Goal: Task Accomplishment & Management: Complete application form

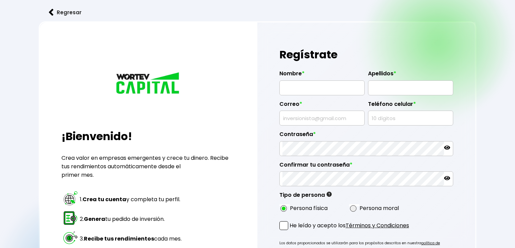
radio input "true"
click at [301, 87] on input "text" at bounding box center [321, 88] width 79 height 14
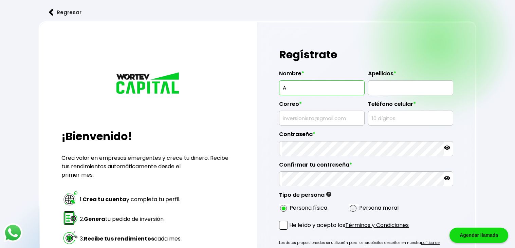
type input "ALVARO"
click at [387, 81] on input "text" at bounding box center [410, 88] width 79 height 14
type input "SANCHEZ MONTERO"
click at [348, 117] on input "text" at bounding box center [321, 118] width 79 height 14
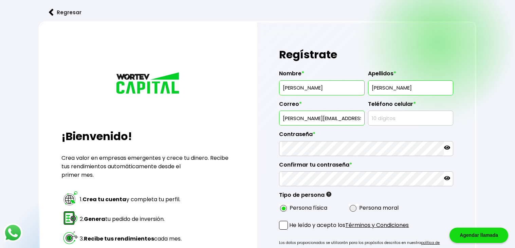
scroll to position [0, 15]
drag, startPoint x: 360, startPoint y: 118, endPoint x: 365, endPoint y: 122, distance: 6.7
click at [365, 122] on div "Nombre * ALVARO Apellidos * SANCHEZ MONTERO Correo * alvaro.sanchezmontero@gmai…" at bounding box center [366, 139] width 174 height 149
type input "alvaro.sanchezmontero@alumno.fometo.edu"
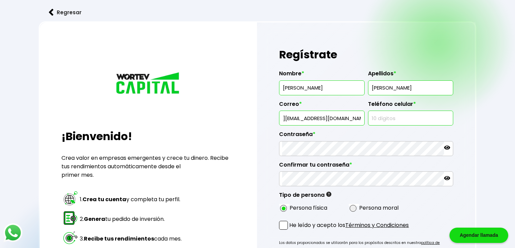
click at [387, 114] on input "text" at bounding box center [410, 118] width 79 height 14
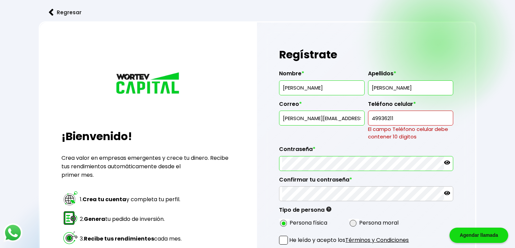
click at [395, 149] on div "Contraseña *" at bounding box center [366, 155] width 174 height 30
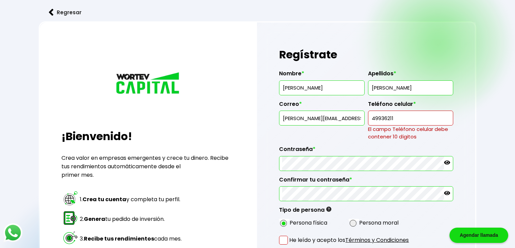
click at [421, 117] on input "49936211" at bounding box center [410, 118] width 79 height 14
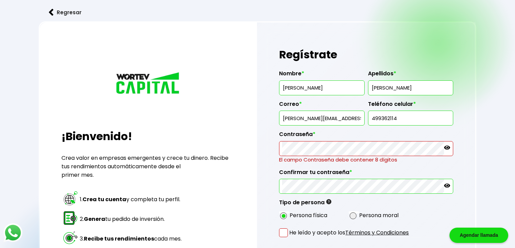
type input "4993621144"
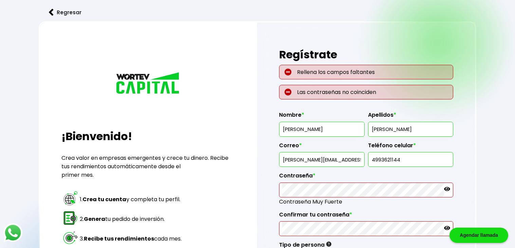
click at [444, 189] on icon at bounding box center [447, 189] width 6 height 6
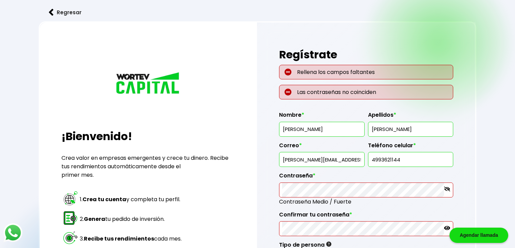
click at [367, 217] on label "Confirmar tu contraseña *" at bounding box center [366, 216] width 174 height 10
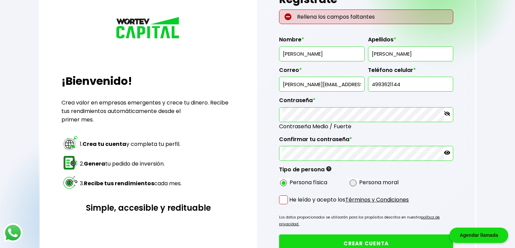
scroll to position [55, 0]
click at [361, 181] on input "radio" at bounding box center [362, 183] width 4 height 4
radio input "true"
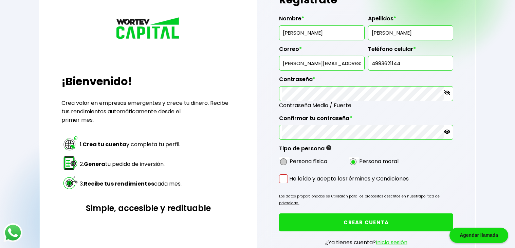
click at [283, 161] on span at bounding box center [283, 161] width 7 height 7
click at [290, 161] on input "radio" at bounding box center [292, 161] width 4 height 4
radio input "true"
click at [280, 181] on span at bounding box center [283, 178] width 9 height 9
click at [290, 184] on input "He leído y acepto los Términos y Condiciones" at bounding box center [290, 184] width 0 height 0
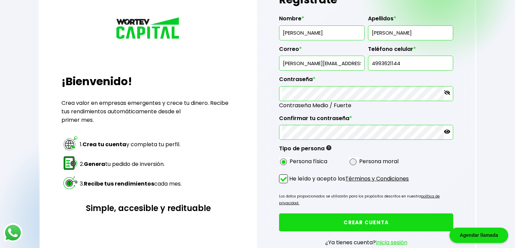
click at [294, 213] on button "CREAR CUENTA" at bounding box center [366, 222] width 174 height 18
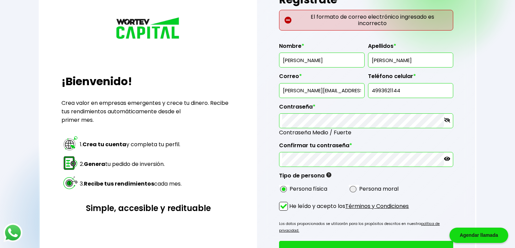
click at [336, 89] on input "alvaro.sanchezmontero@alumno.fometo.edu" at bounding box center [321, 90] width 79 height 14
click at [352, 90] on input "alvaro.sanchezmontero@alumno.fometo.edu" at bounding box center [321, 90] width 79 height 14
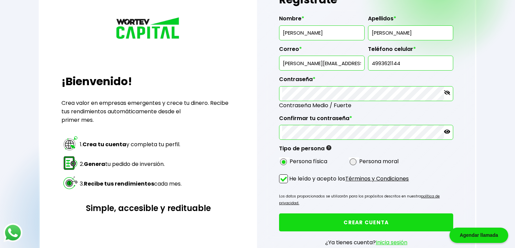
click at [359, 63] on input "alvaro.sanchezmontero@aumno.fometo.edu" at bounding box center [321, 63] width 79 height 14
click at [361, 62] on input "alvaro.sanchezmontero@no.fometo.edu" at bounding box center [321, 63] width 79 height 14
click at [360, 62] on input "alvaro.sanchezmontero@meto.edu" at bounding box center [321, 63] width 79 height 14
click at [359, 62] on input "alvaro.sanchezmontero@.edu" at bounding box center [321, 63] width 79 height 14
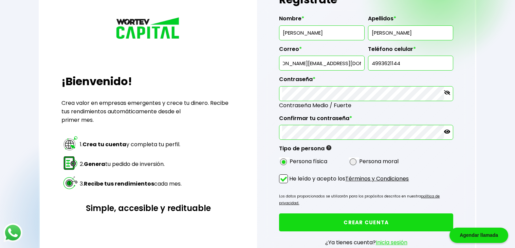
type input "alvaro.sanchezmontero@gmail.com"
click at [279, 213] on button "CREAR CUENTA" at bounding box center [366, 222] width 174 height 18
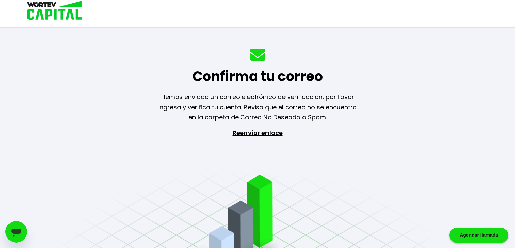
click at [272, 128] on p "Reenviar enlace" at bounding box center [257, 163] width 62 height 71
click at [249, 128] on p "Reenviar enlace" at bounding box center [257, 163] width 62 height 71
click at [473, 238] on div "Agendar llamada" at bounding box center [478, 235] width 59 height 15
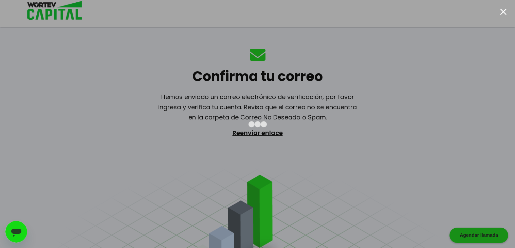
click at [448, 195] on div at bounding box center [257, 124] width 515 height 248
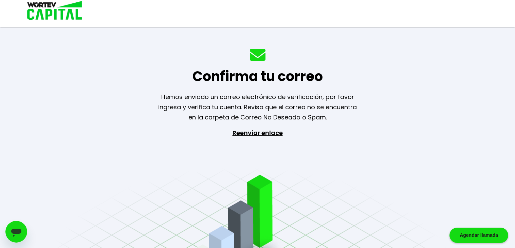
click at [12, 225] on div "Abrir ventana de mensajería" at bounding box center [16, 232] width 20 height 20
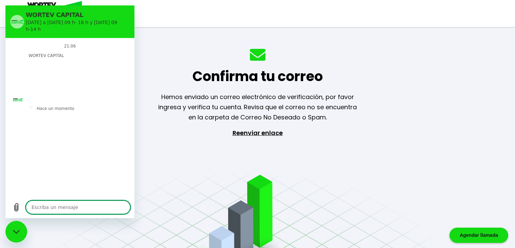
type textarea "x"
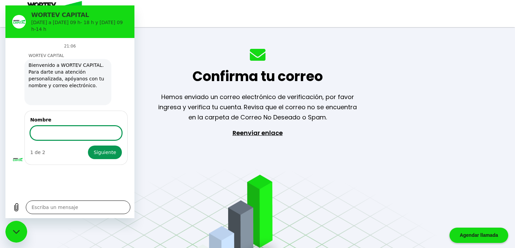
click at [39, 206] on textarea at bounding box center [78, 207] width 104 height 14
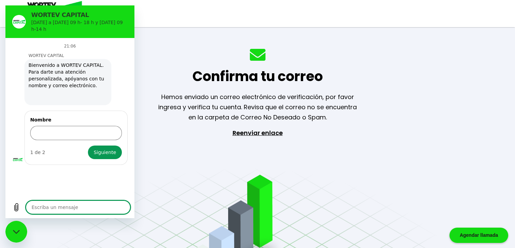
type textarea "q"
type textarea "x"
type textarea "qu"
type textarea "x"
type textarea "que"
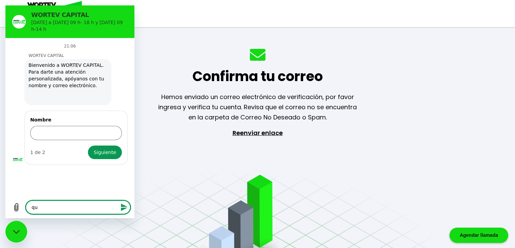
type textarea "x"
type textarea "que"
type textarea "x"
type textarea "que t"
type textarea "x"
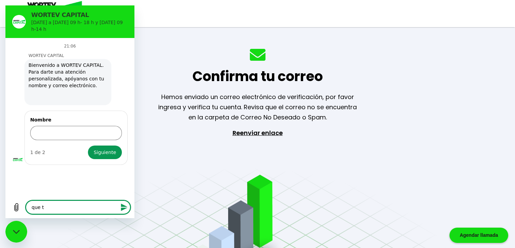
type textarea "que te"
type textarea "x"
type textarea "que ten"
type textarea "x"
type textarea "que teng"
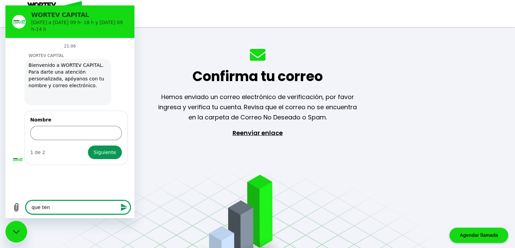
type textarea "x"
type textarea "que tengo"
type textarea "x"
type textarea "que tengo"
type textarea "x"
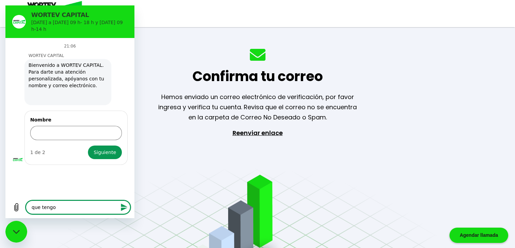
type textarea "que tengo q"
type textarea "x"
type textarea "que tengo qu"
type textarea "x"
type textarea "que tengo que"
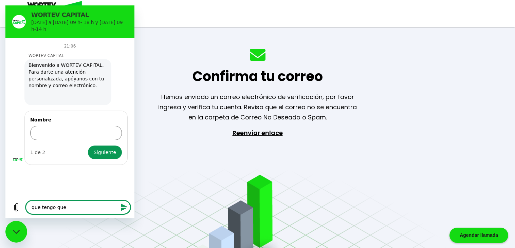
type textarea "x"
type textarea "que tengo que"
type textarea "x"
type textarea "que tengo que h"
type textarea "x"
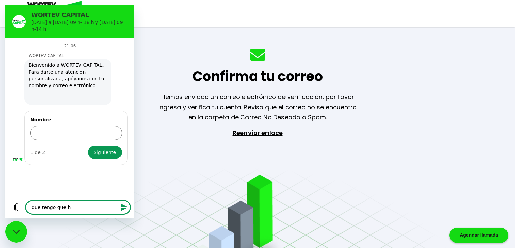
type textarea "que tengo que ha"
type textarea "x"
type textarea "que tengo que hac"
type textarea "x"
type textarea "que tengo que hace"
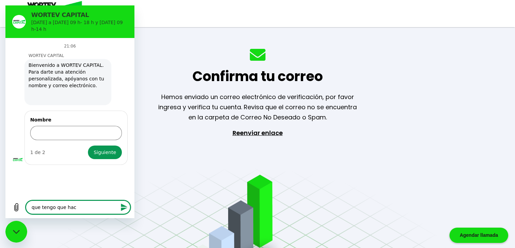
type textarea "x"
type textarea "que tengo que hacer"
type textarea "x"
type textarea "que tengo que hacer"
type textarea "x"
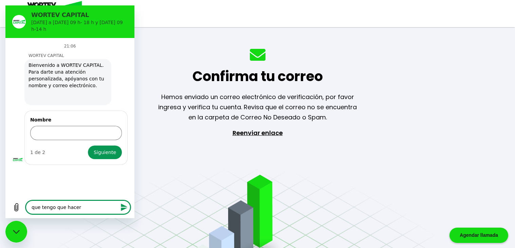
type textarea "que tengo que hacer d"
type textarea "x"
type textarea "que tengo que hacer do"
type textarea "x"
type textarea "que tengo que hacer dod"
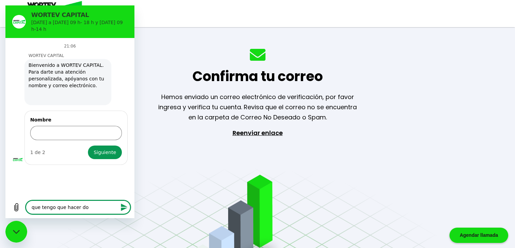
type textarea "x"
type textarea "que tengo que hacer do"
type textarea "x"
type textarea "que tengo que hacer don"
type textarea "x"
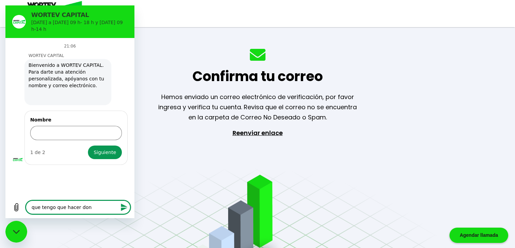
type textarea "que tengo que hacer dond"
type textarea "x"
type textarea "que tengo que hacer donde"
type textarea "x"
type textarea "que tengo que hacer donde"
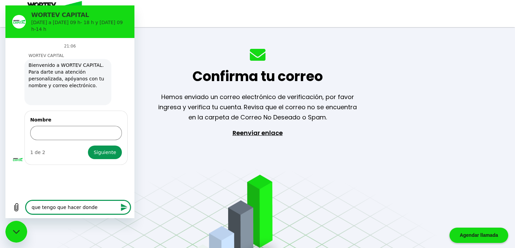
type textarea "x"
type textarea "que tengo que hacer donde p"
type textarea "x"
type textarea "que tengo que hacer donde po"
type textarea "x"
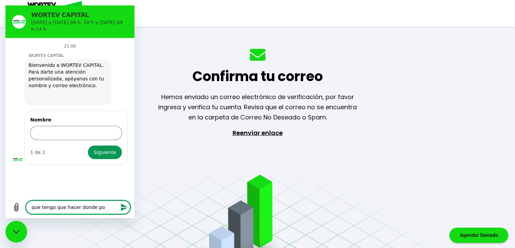
type textarea "que tengo que hacer donde pon"
type textarea "x"
type textarea "que tengo que hacer donde pone"
type textarea "x"
type textarea "que tengo que hacer donde pone"
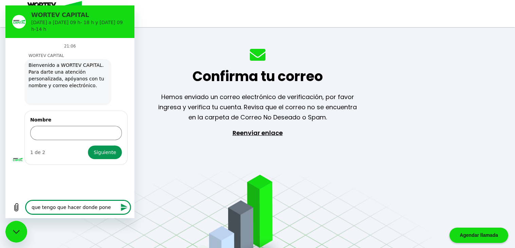
type textarea "x"
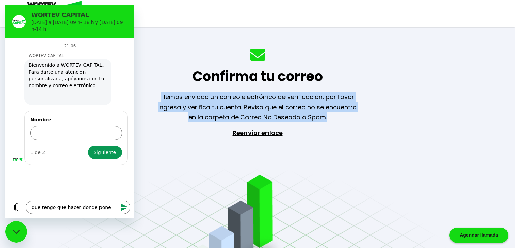
drag, startPoint x: 161, startPoint y: 92, endPoint x: 340, endPoint y: 118, distance: 180.7
click at [340, 118] on div "Confirma tu correo Hemos enviado un correo electrónico de verificación, por fav…" at bounding box center [257, 124] width 515 height 248
copy p "Hemos enviado un correo electrónico de verificación, por favor ingresa y verifi…"
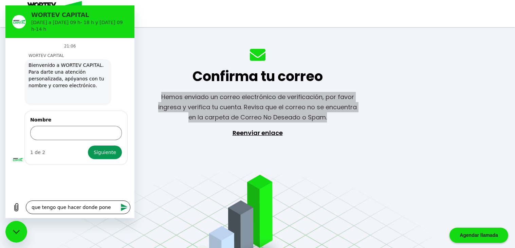
click at [111, 208] on textarea "que tengo que hacer donde pone" at bounding box center [78, 207] width 104 height 14
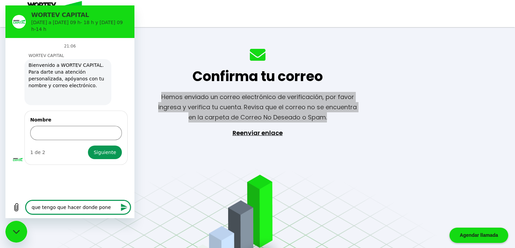
paste textarea "Hemos enviado un correo electrónico de verificación, por favor ingresa y verifi…"
type textarea "que tengo que hacer donde poneHemos enviado un correo electrónico de verificaci…"
type textarea "x"
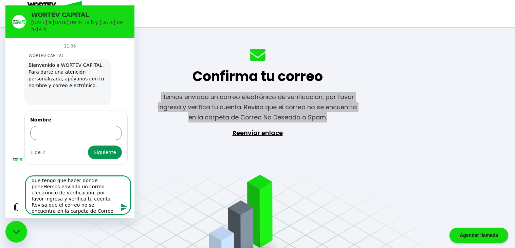
click at [100, 180] on textarea "que tengo que hacer donde poneHemos enviado un correo electrónico de verificaci…" at bounding box center [78, 195] width 104 height 38
type textarea "que tengo que hacer donde pone Hemos enviado un correo electrónico de verificac…"
type textarea "x"
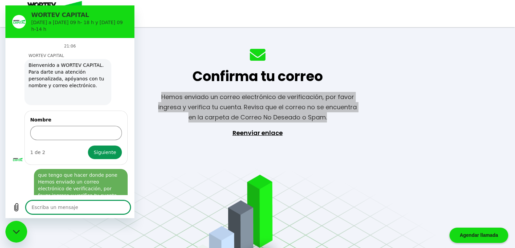
scroll to position [0, 0]
type textarea "x"
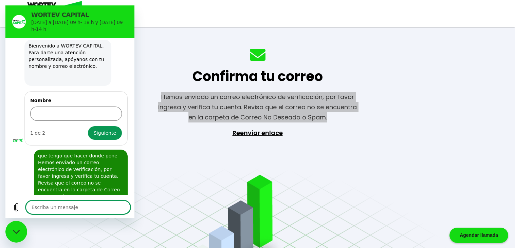
scroll to position [21, 0]
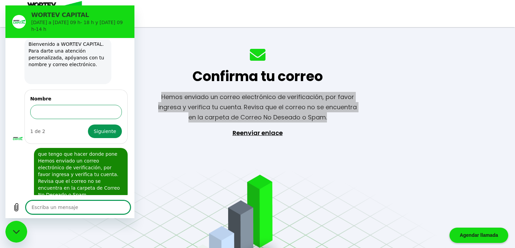
click at [92, 107] on input "Nombre" at bounding box center [76, 112] width 92 height 14
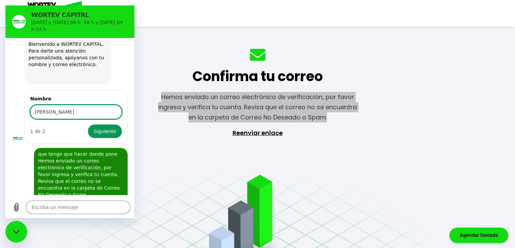
type input "alvaro"
click at [88, 124] on button "Siguiente" at bounding box center [105, 131] width 34 height 14
type textarea "x"
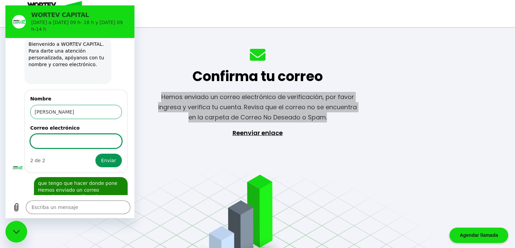
scroll to position [50, 0]
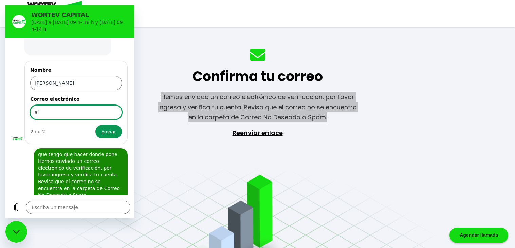
type input "alvaro.sanchezmontero@gmail.com"
click at [95, 125] on button "Enviar" at bounding box center [108, 132] width 26 height 14
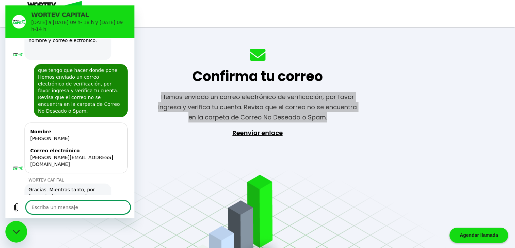
scroll to position [46, 0]
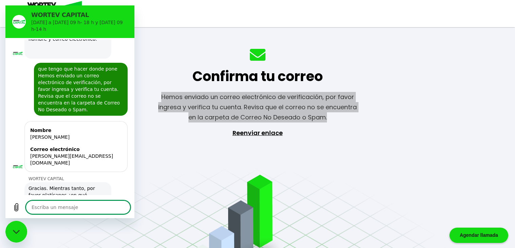
type textarea "x"
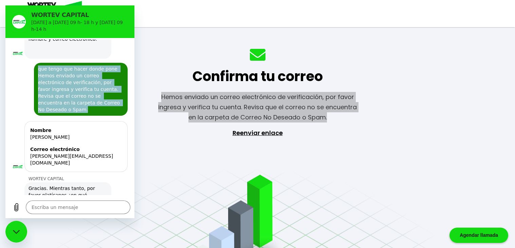
drag, startPoint x: 38, startPoint y: 61, endPoint x: 104, endPoint y: 99, distance: 76.6
click at [104, 99] on span "que tengo que hacer donde pone Hemos enviado un correo electrónico de verificac…" at bounding box center [80, 89] width 91 height 53
copy span "que tengo que hacer donde pone Hemos enviado un correo electrónico de verificac…"
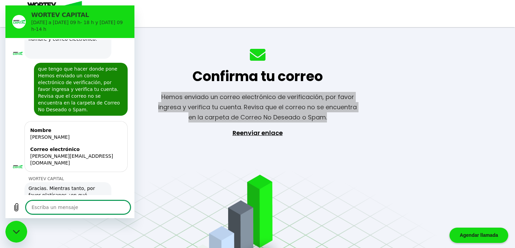
click at [82, 210] on textarea at bounding box center [78, 207] width 104 height 14
paste textarea "que tengo que hacer donde pone Hemos enviado un correo electrónico de verificac…"
type textarea "que tengo que hacer donde pone Hemos enviado un correo electrónico de verificac…"
type textarea "x"
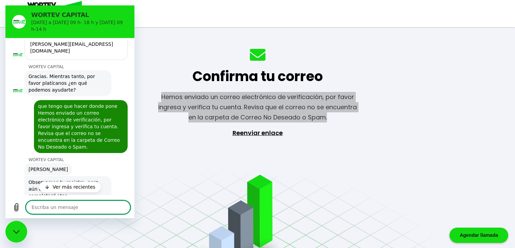
scroll to position [212, 0]
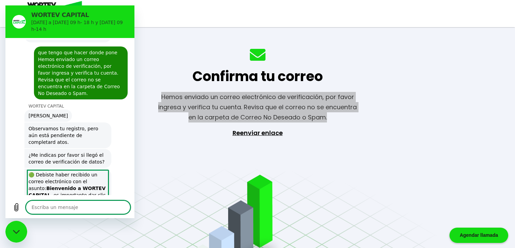
click at [52, 199] on strong ""Haz clic aquí para verificar"" at bounding box center [65, 205] width 74 height 12
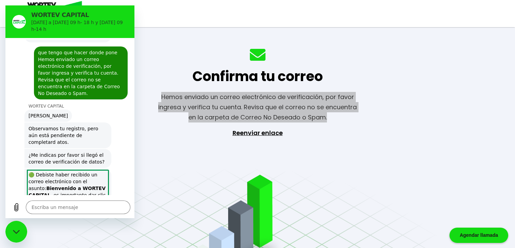
click at [52, 199] on strong ""Haz clic aquí para verificar"" at bounding box center [65, 205] width 74 height 12
type textarea "x"
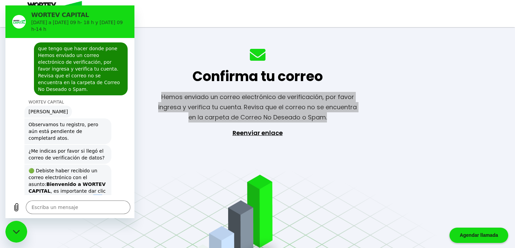
scroll to position [215, 0]
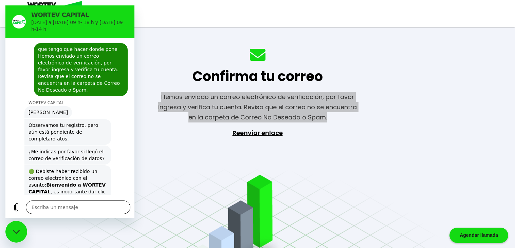
click at [85, 210] on textarea at bounding box center [78, 207] width 104 height 14
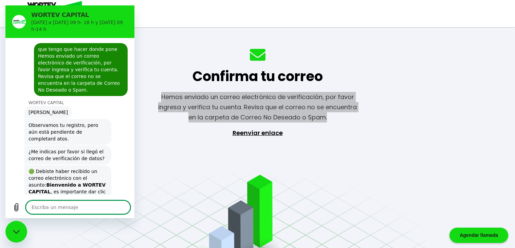
type textarea "m"
type textarea "x"
type textarea "me"
type textarea "x"
type textarea "me"
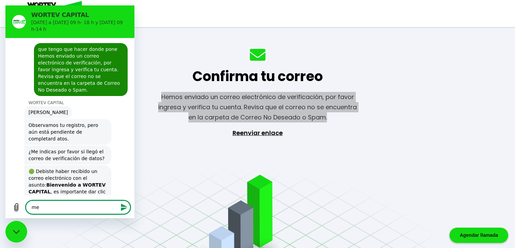
type textarea "x"
type textarea "me"
type textarea "x"
type textarea "m"
type textarea "x"
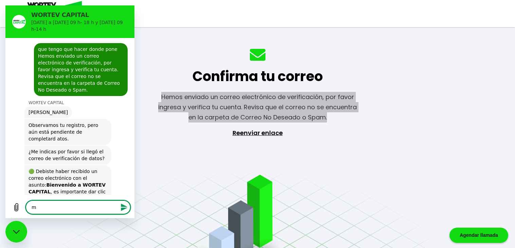
type textarea "x"
type textarea "n"
type textarea "x"
type textarea "no"
type textarea "x"
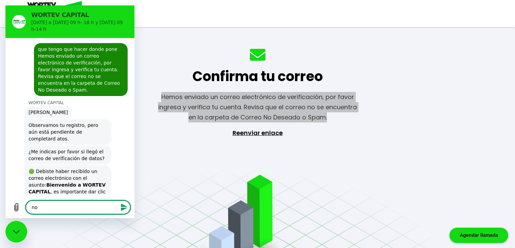
type textarea "no"
type textarea "x"
type textarea "no m"
type textarea "x"
type textarea "no me"
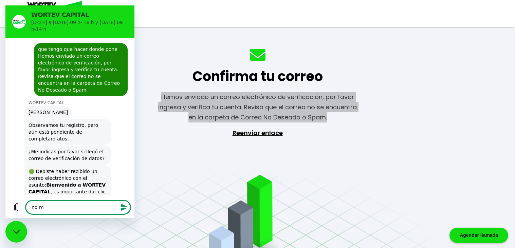
type textarea "x"
type textarea "no me"
type textarea "x"
type textarea "no me s"
type textarea "x"
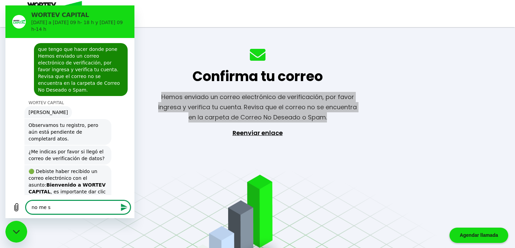
type textarea "no me sa"
type textarea "x"
type textarea "no me sal"
type textarea "x"
type textarea "no me sale"
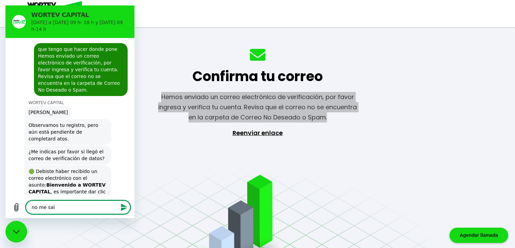
type textarea "x"
type textarea "no me sale"
type textarea "x"
type textarea "no me sale m"
type textarea "x"
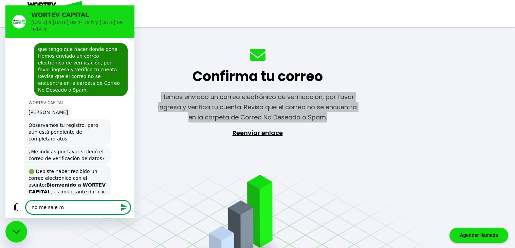
type textarea "no me sale me"
type textarea "x"
type textarea "no me sale me"
type textarea "x"
type textarea "no me sale me l"
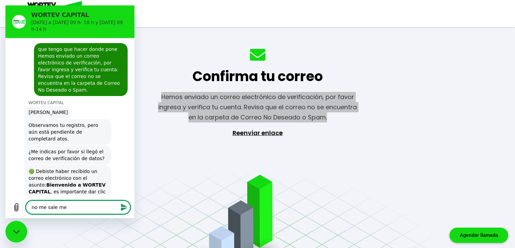
type textarea "x"
type textarea "no me sale me lo"
type textarea "x"
type textarea "no me sale me lo"
type textarea "x"
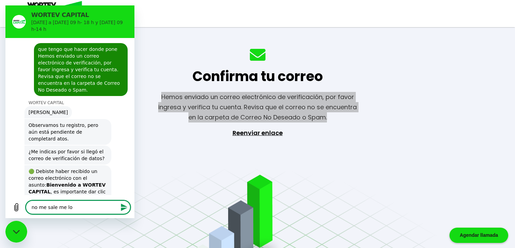
type textarea "no me sale me lo p"
type textarea "x"
type textarea "no me sale me lo pu"
type textarea "x"
type textarea "no me sale me lo pue"
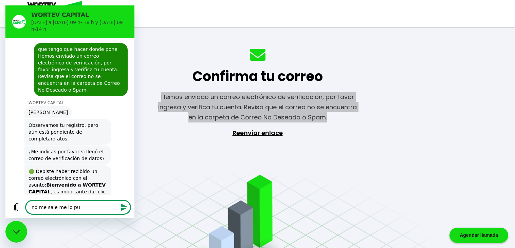
type textarea "x"
type textarea "no me sale me lo pued"
type textarea "x"
type textarea "no me sale me lo puede"
type textarea "x"
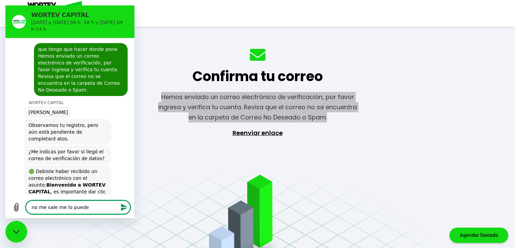
type textarea "no me sale me lo puedes"
type textarea "x"
type textarea "no me sale me lo puedes"
type textarea "x"
type textarea "no me sale me lo puedes d"
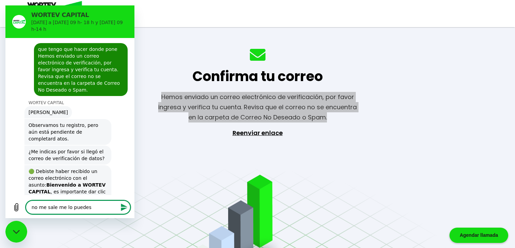
type textarea "x"
type textarea "no me sale me lo puedes de"
type textarea "x"
type textarea "no me sale me lo puedes dec"
type textarea "x"
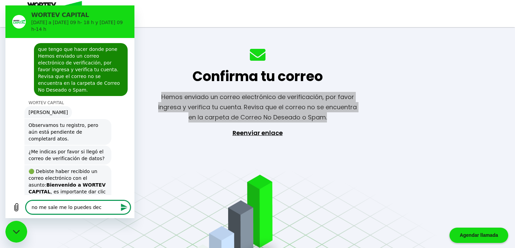
type textarea "no me sale me lo puedes deci"
type textarea "x"
type textarea "no me sale me lo puedes decir"
type textarea "x"
type textarea "no me sale me lo puedes decir"
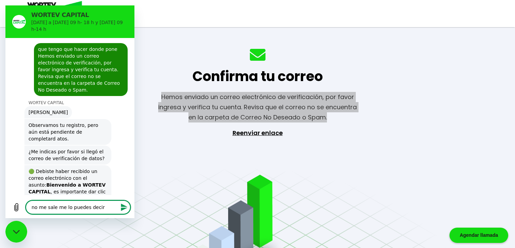
type textarea "x"
type textarea "no me sale me lo puedes decir t"
type textarea "x"
type textarea "no me sale me lo puedes decir tu"
type textarea "x"
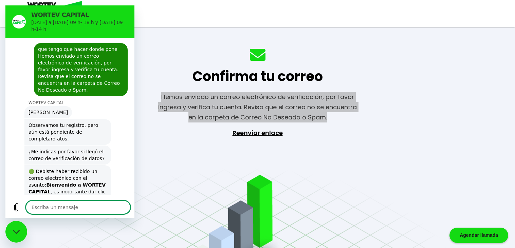
scroll to position [241, 0]
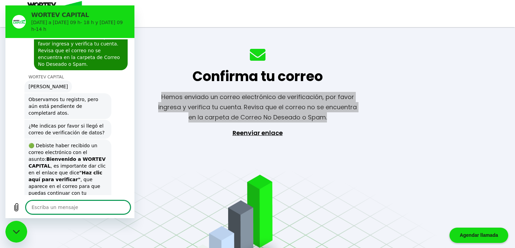
type textarea "x"
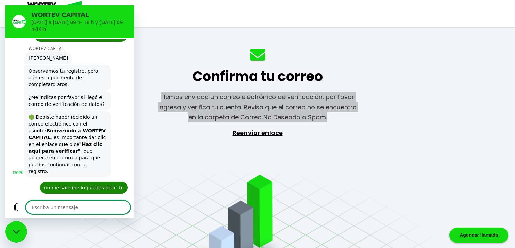
scroll to position [271, 0]
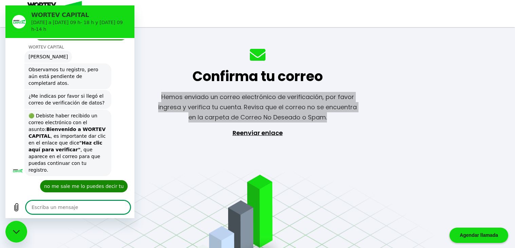
type textarea "q"
type textarea "x"
type textarea "qu"
type textarea "x"
type textarea "que"
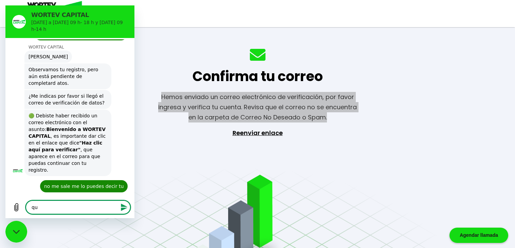
type textarea "x"
type textarea "que"
type textarea "x"
type textarea "que e"
type textarea "x"
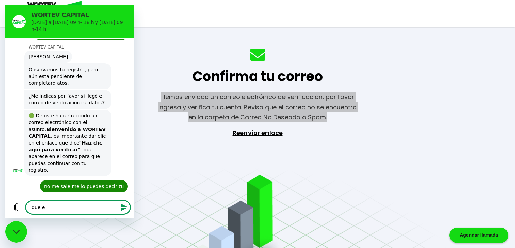
type textarea "que es"
type textarea "x"
type textarea "que es"
type textarea "x"
type textarea "que es b"
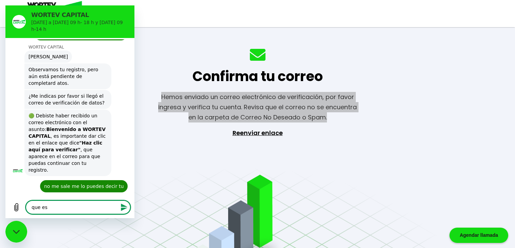
type textarea "x"
type textarea "que es br"
type textarea "x"
type textarea "que es bri"
type textarea "x"
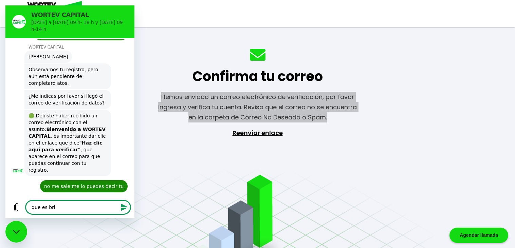
type textarea "que es brin"
type textarea "x"
type textarea "que es brind"
type textarea "x"
type textarea "que es brinda"
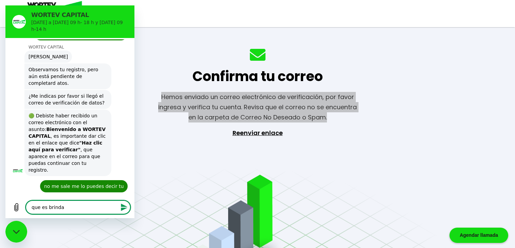
type textarea "x"
type textarea "que es brindar"
type textarea "x"
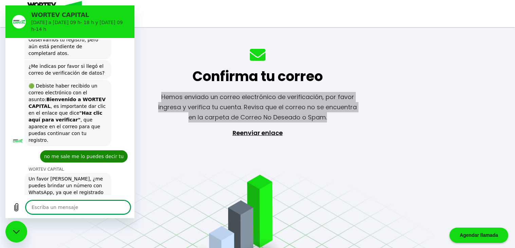
scroll to position [300, 0]
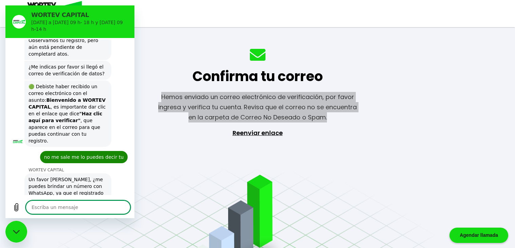
type textarea "x"
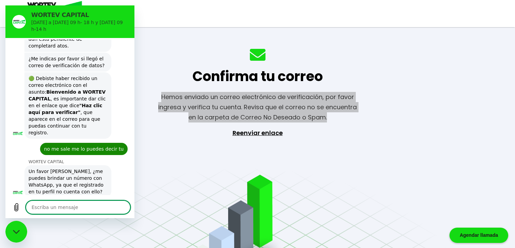
scroll to position [310, 0]
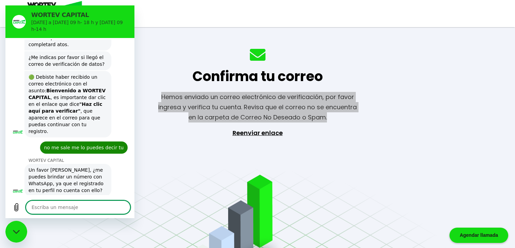
type textarea "n"
type textarea "x"
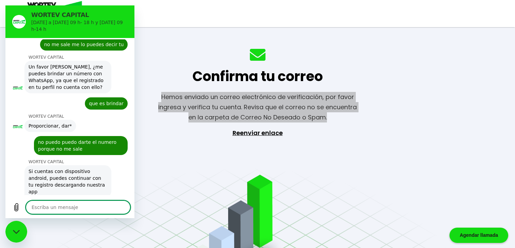
scroll to position [412, 0]
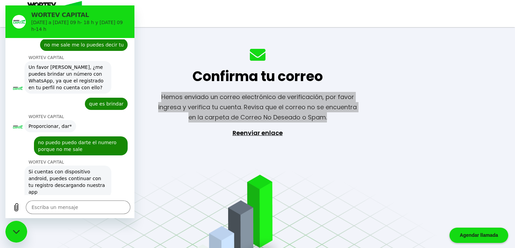
click at [35, 216] on link "https://play.google.com/store/apps/datasafety?id=wortev.cappital" at bounding box center [64, 222] width 73 height 12
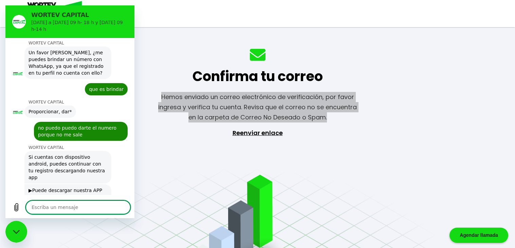
scroll to position [428, 0]
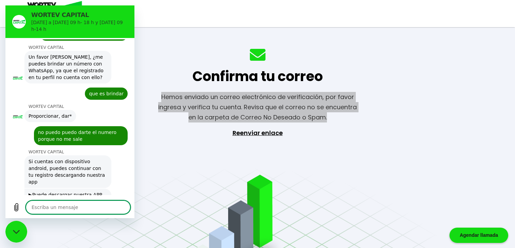
click at [56, 189] on div "▶Puede descargar nuestra APP (disponible por el momento en versión Android) 📲 A…" at bounding box center [68, 205] width 84 height 33
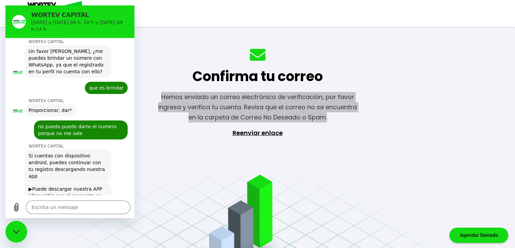
click at [55, 200] on link "https://play.google.com/store/apps/datasafety?id=wortev.cappital" at bounding box center [64, 206] width 73 height 12
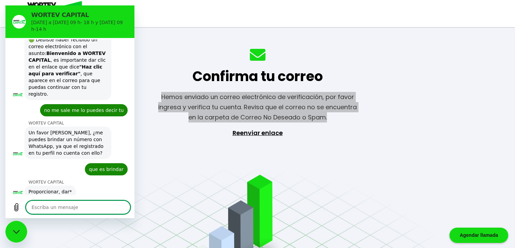
scroll to position [464, 0]
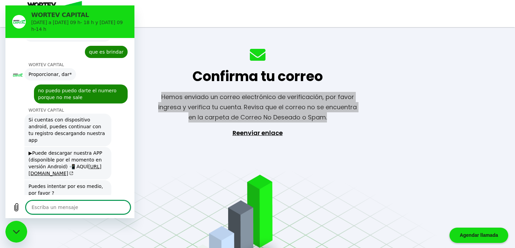
click at [18, 208] on figure at bounding box center [17, 213] width 11 height 11
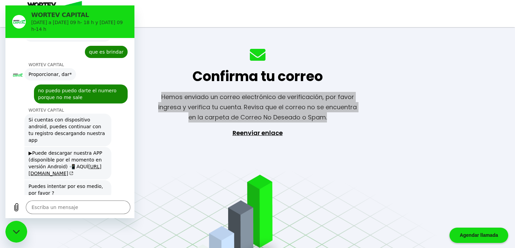
click at [32, 200] on span "Descargando nuestra aaplicación." at bounding box center [68, 209] width 84 height 19
click at [38, 164] on link "https://play.google.com/store/apps/datasafety?id=wortev.cappital" at bounding box center [64, 170] width 73 height 12
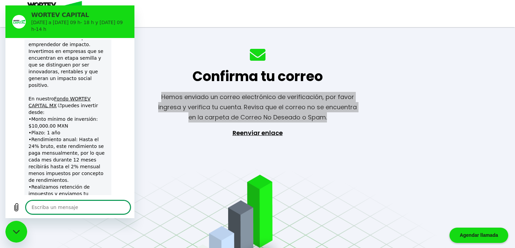
scroll to position [852, 0]
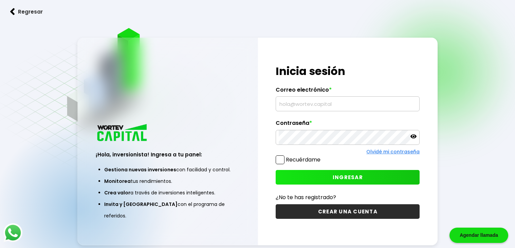
type input "alvaro.sanchezmontero@gmail.com"
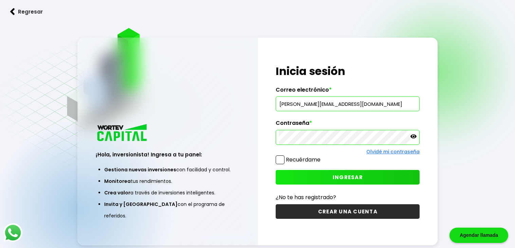
click at [412, 137] on icon at bounding box center [413, 136] width 6 height 4
click at [412, 137] on icon at bounding box center [413, 136] width 6 height 6
click at [277, 158] on span at bounding box center [279, 159] width 9 height 9
click at [322, 156] on input "Recuérdame" at bounding box center [322, 156] width 0 height 0
click at [301, 181] on button "INGRESAR" at bounding box center [347, 177] width 144 height 15
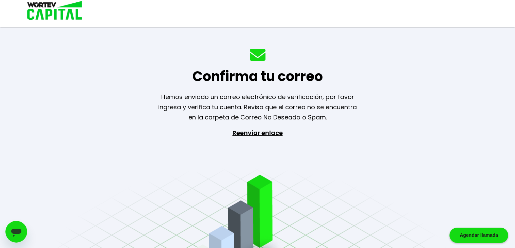
click at [261, 128] on p "Reenviar enlace" at bounding box center [257, 163] width 62 height 71
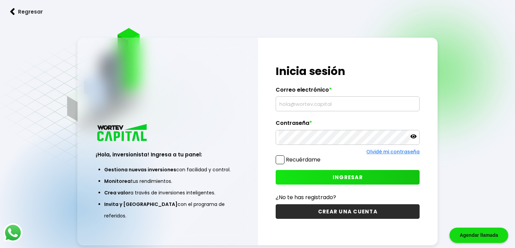
type input "[PERSON_NAME][EMAIL_ADDRESS][DOMAIN_NAME]"
click at [332, 216] on button "CREAR UNA CUENTA" at bounding box center [347, 211] width 144 height 15
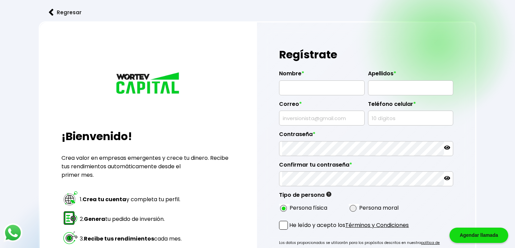
type input "alvaro.sanchezmontero@gmail.com"
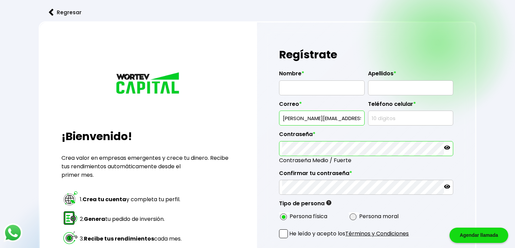
click at [384, 113] on input "text" at bounding box center [410, 118] width 79 height 14
